Goal: Transaction & Acquisition: Download file/media

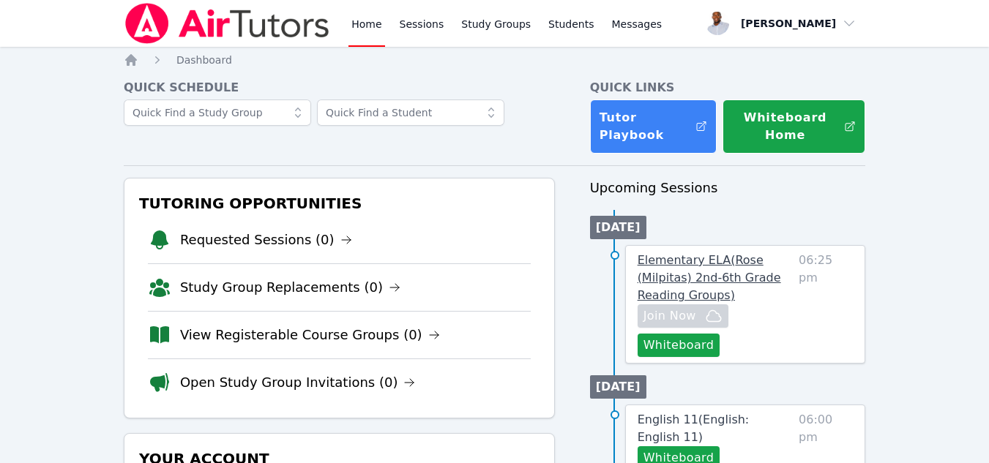
drag, startPoint x: 0, startPoint y: 0, endPoint x: 748, endPoint y: 270, distance: 795.3
click at [748, 270] on span "Elementary ELA ( Rose (Milpitas) 2nd-6th Grade Reading Groups )" at bounding box center [709, 277] width 143 height 49
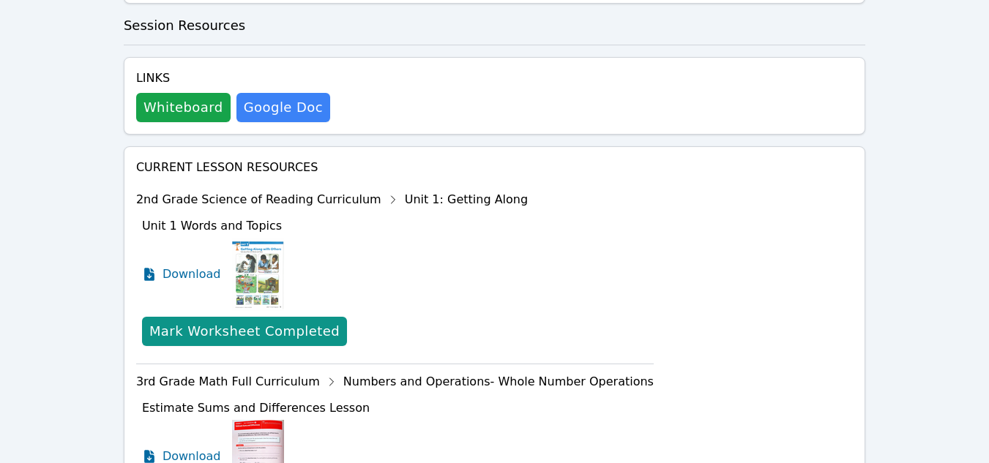
scroll to position [434, 0]
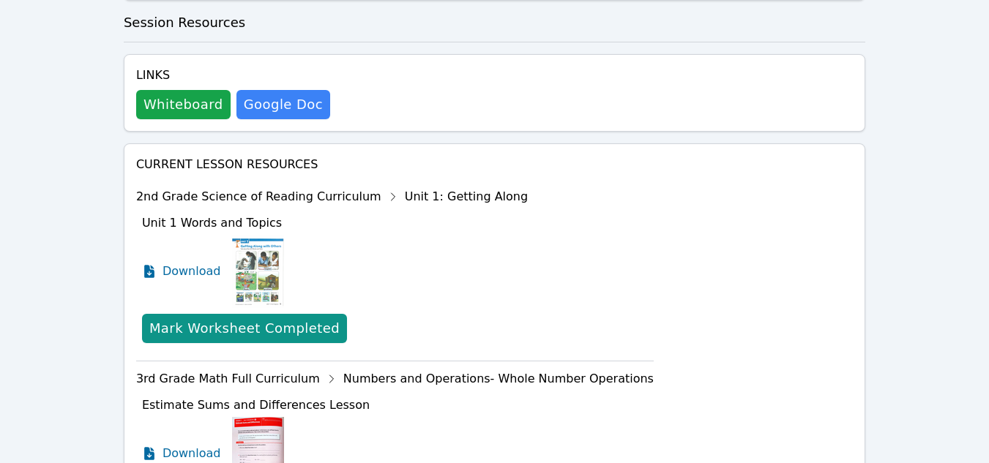
click at [403, 190] on div "2nd Grade Science of Reading Curriculum Unit 1: Getting Along" at bounding box center [394, 196] width 517 height 23
click at [261, 258] on img at bounding box center [258, 271] width 52 height 73
click at [190, 280] on span "Download" at bounding box center [194, 272] width 65 height 18
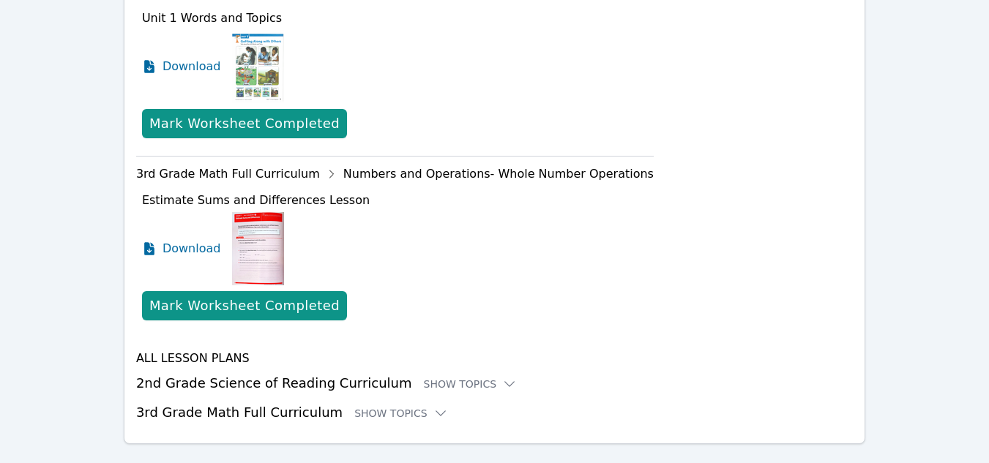
scroll to position [667, 0]
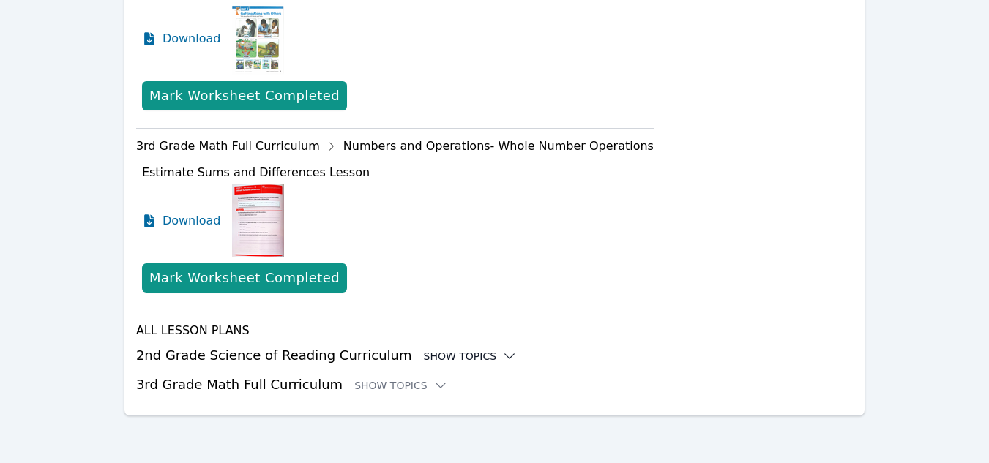
click at [431, 358] on div "Show Topics" at bounding box center [471, 356] width 94 height 15
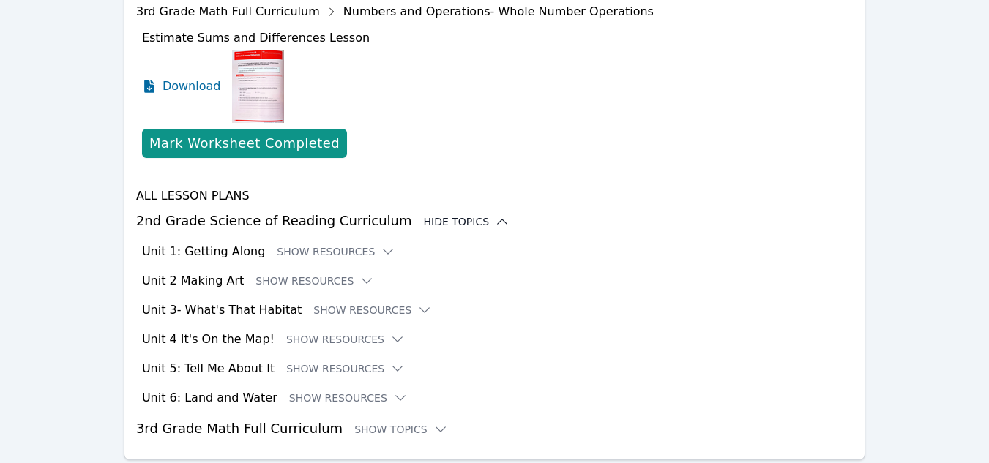
scroll to position [845, 0]
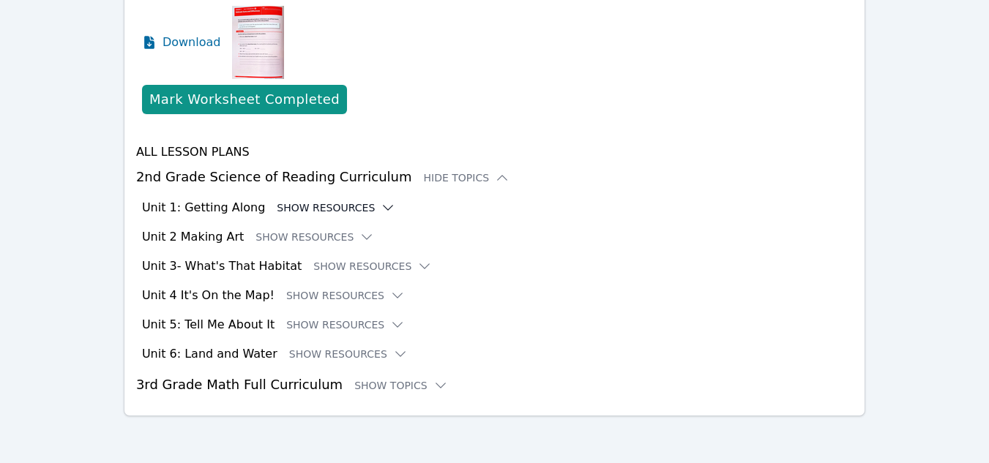
click at [381, 209] on icon at bounding box center [388, 208] width 15 height 15
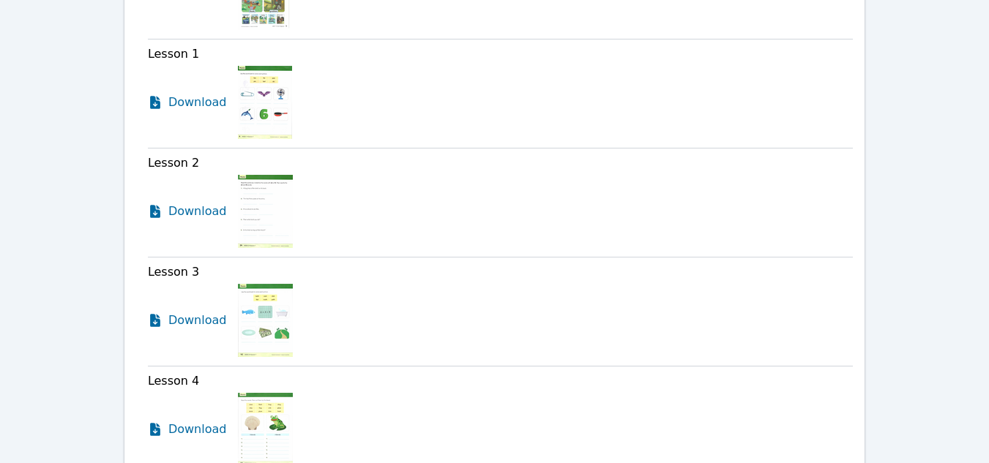
scroll to position [1143, 0]
click at [191, 102] on span "Download" at bounding box center [200, 103] width 65 height 18
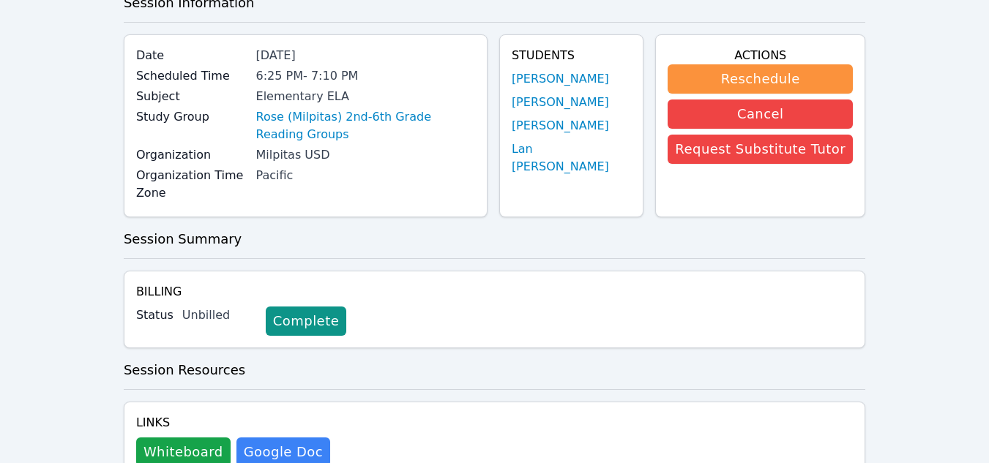
scroll to position [0, 0]
